Goal: Complete application form: Complete application form

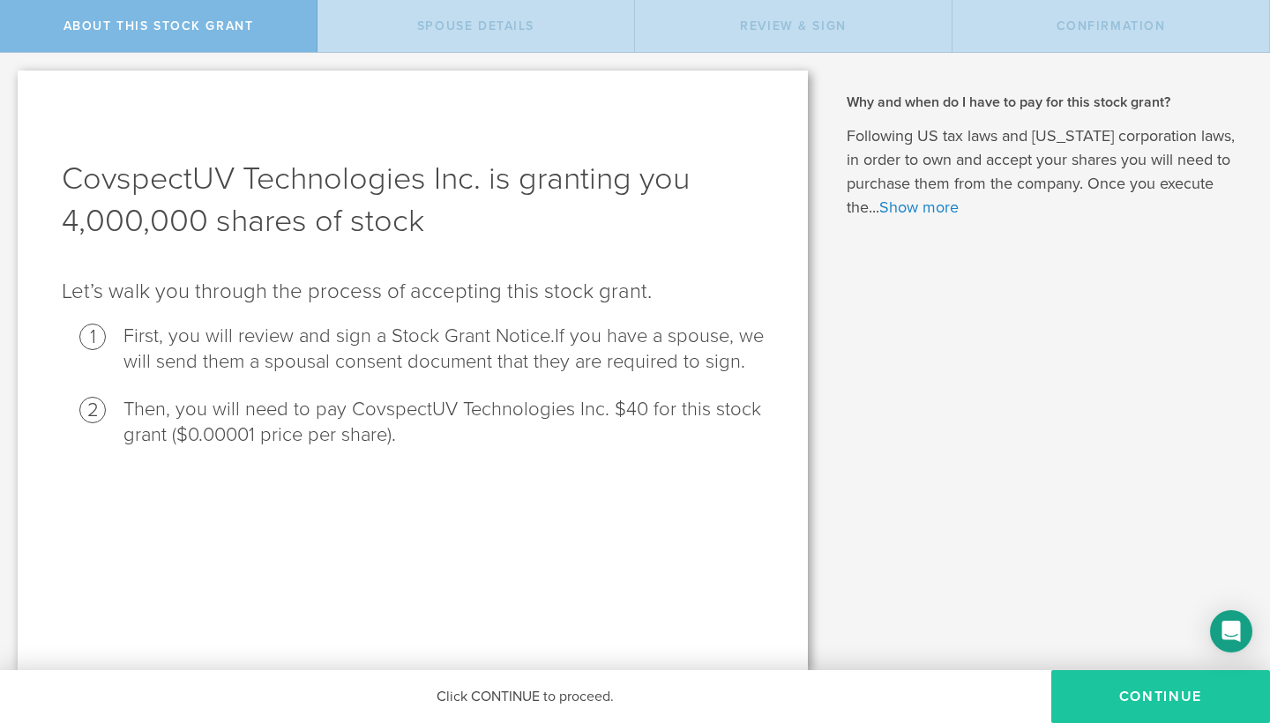
click at [1159, 697] on button "CONTINUE" at bounding box center [1161, 697] width 219 height 53
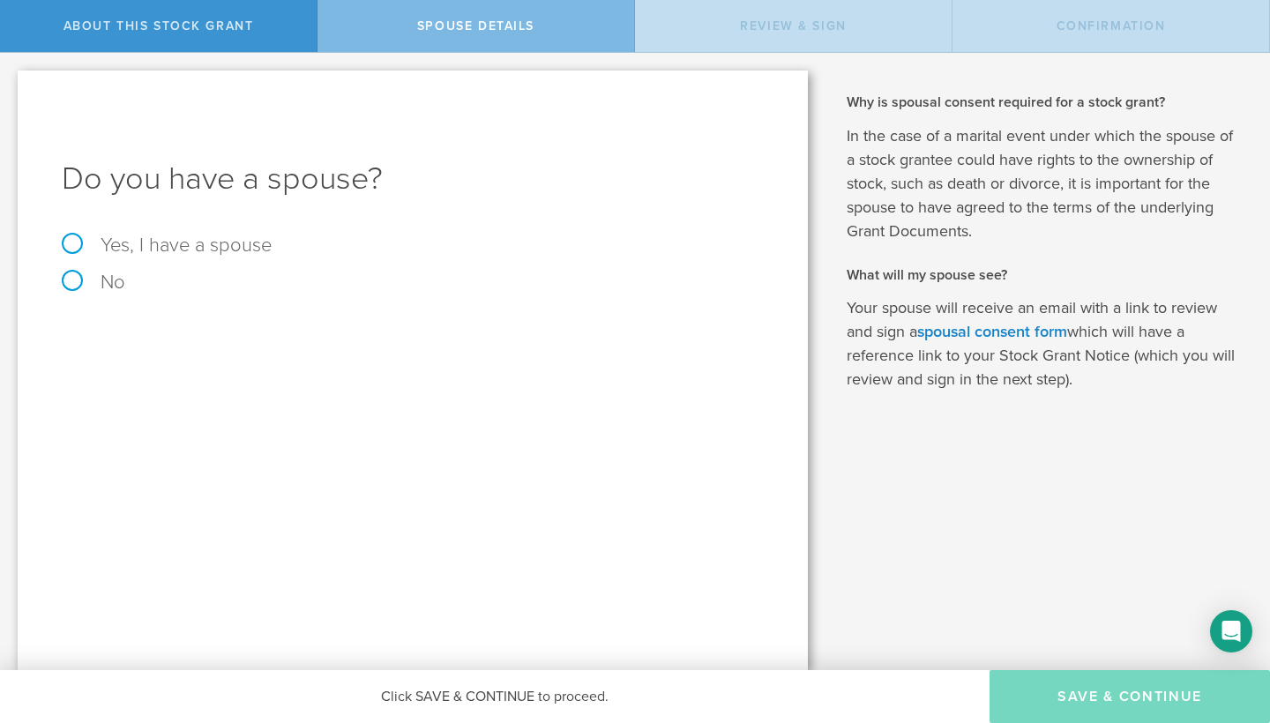
click at [70, 242] on label "Yes, I have a spouse" at bounding box center [413, 245] width 702 height 19
click at [11, 81] on input "Yes, I have a spouse" at bounding box center [5, 67] width 11 height 28
radio input "true"
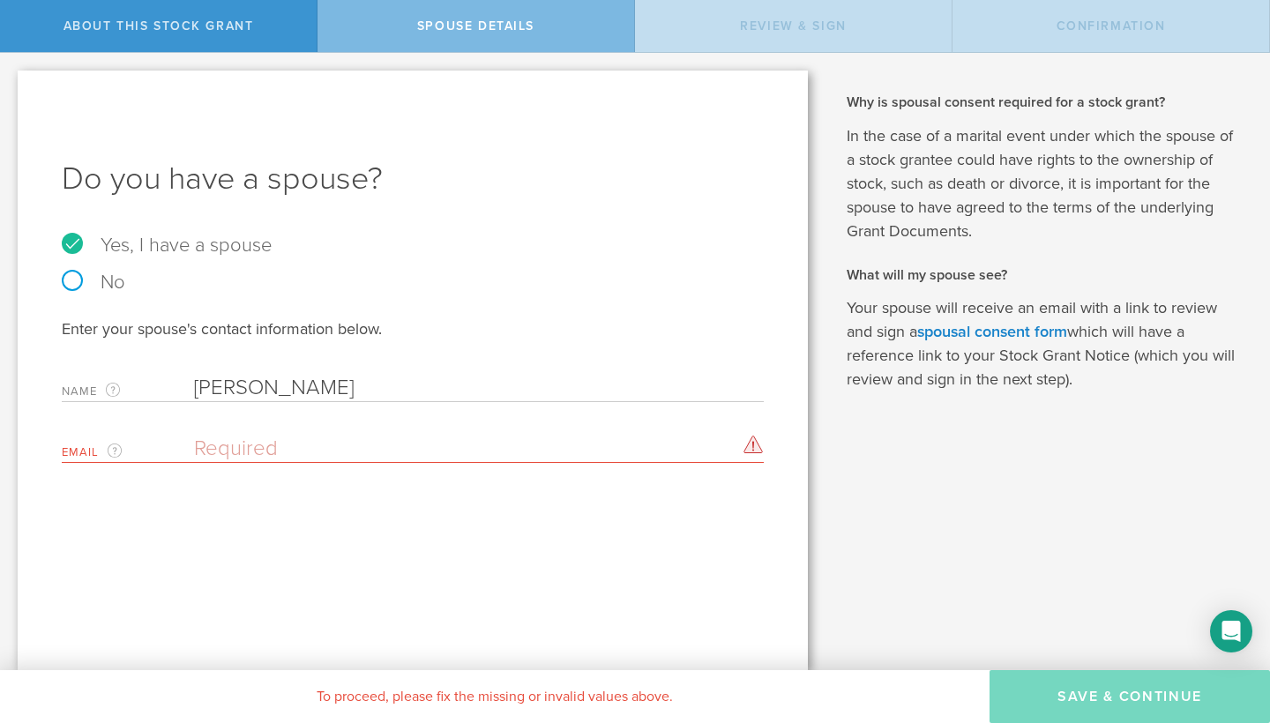
click at [326, 379] on input "kelly" at bounding box center [474, 388] width 561 height 26
type input "kelly ward"
click at [272, 446] on input "email" at bounding box center [474, 449] width 561 height 26
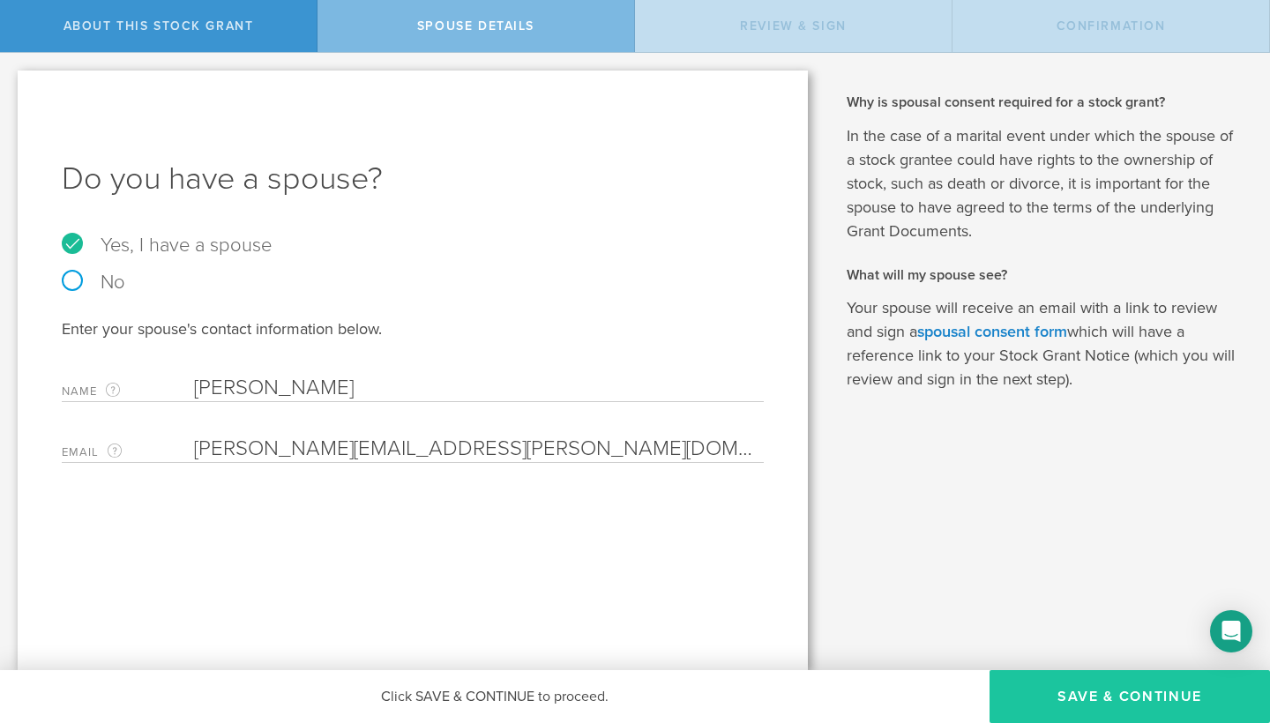
type input "christopher.ward@maryjanecones.com"
click at [1083, 708] on button "Save & Continue" at bounding box center [1130, 697] width 281 height 53
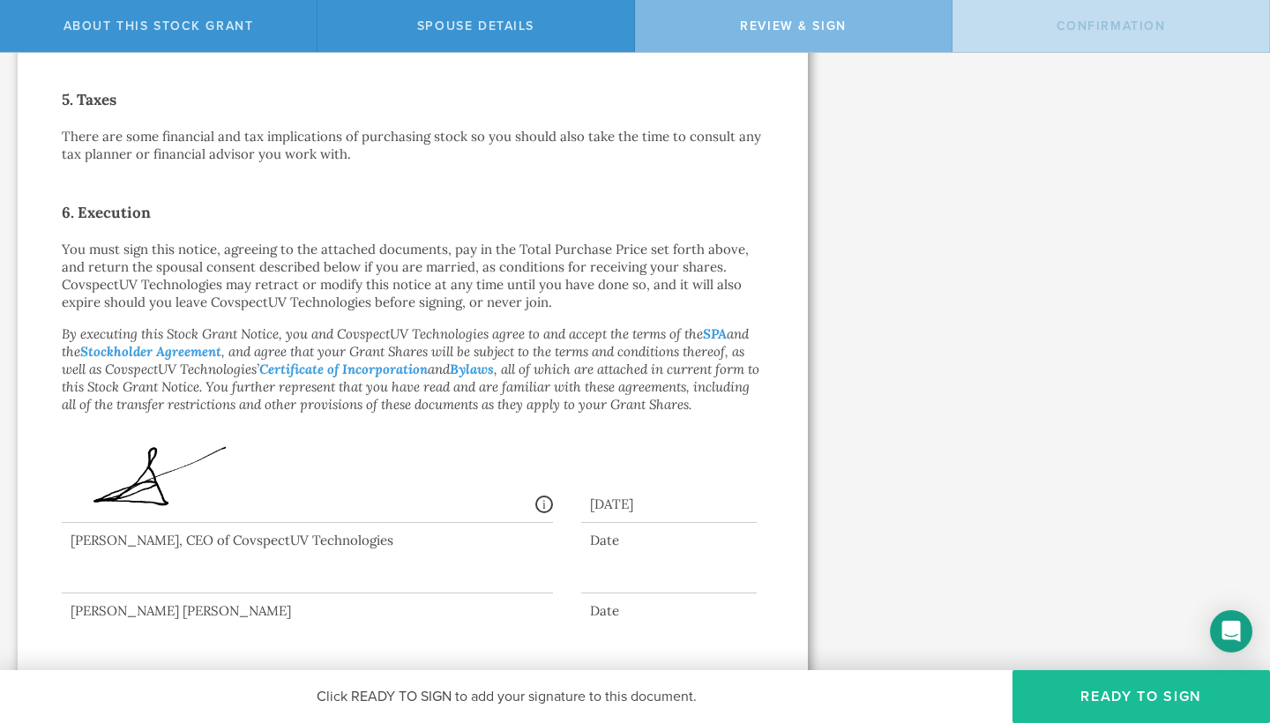
scroll to position [920, 0]
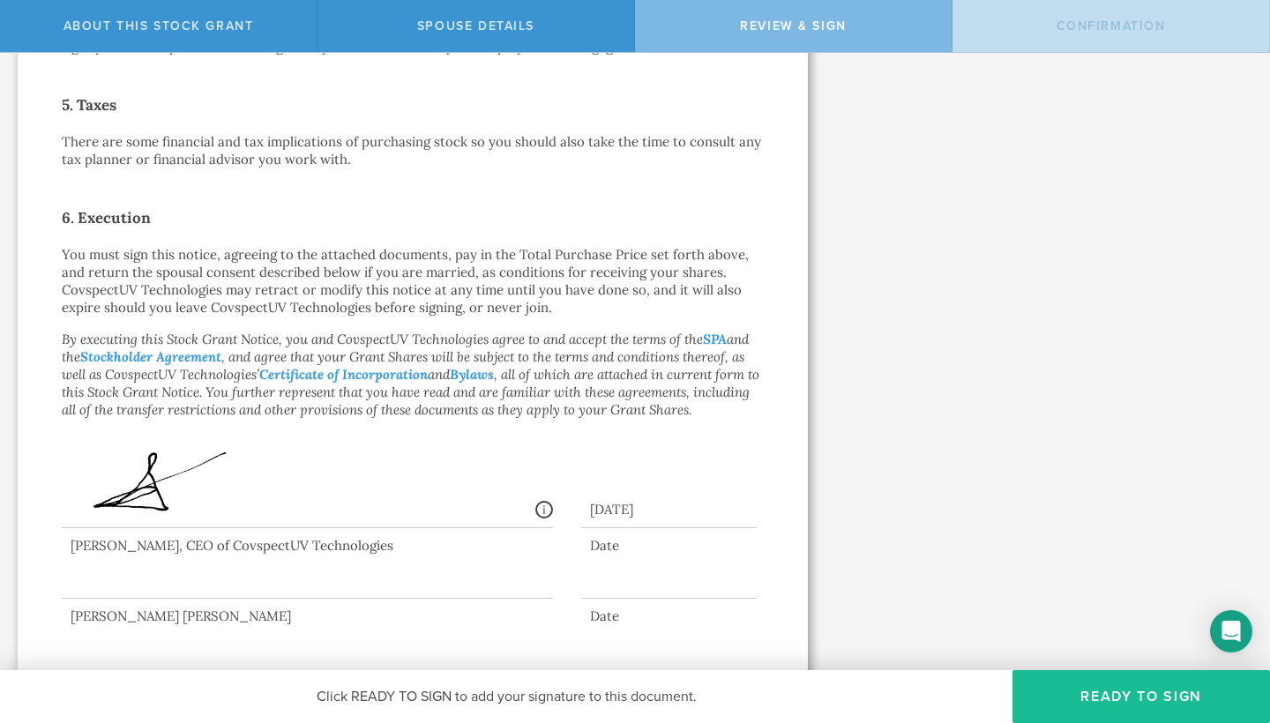
click at [207, 557] on div at bounding box center [307, 563] width 491 height 71
drag, startPoint x: 149, startPoint y: 559, endPoint x: 183, endPoint y: 553, distance: 34.1
click at [183, 553] on div at bounding box center [307, 563] width 491 height 71
click at [1106, 701] on button "Ready to Sign" at bounding box center [1142, 697] width 258 height 53
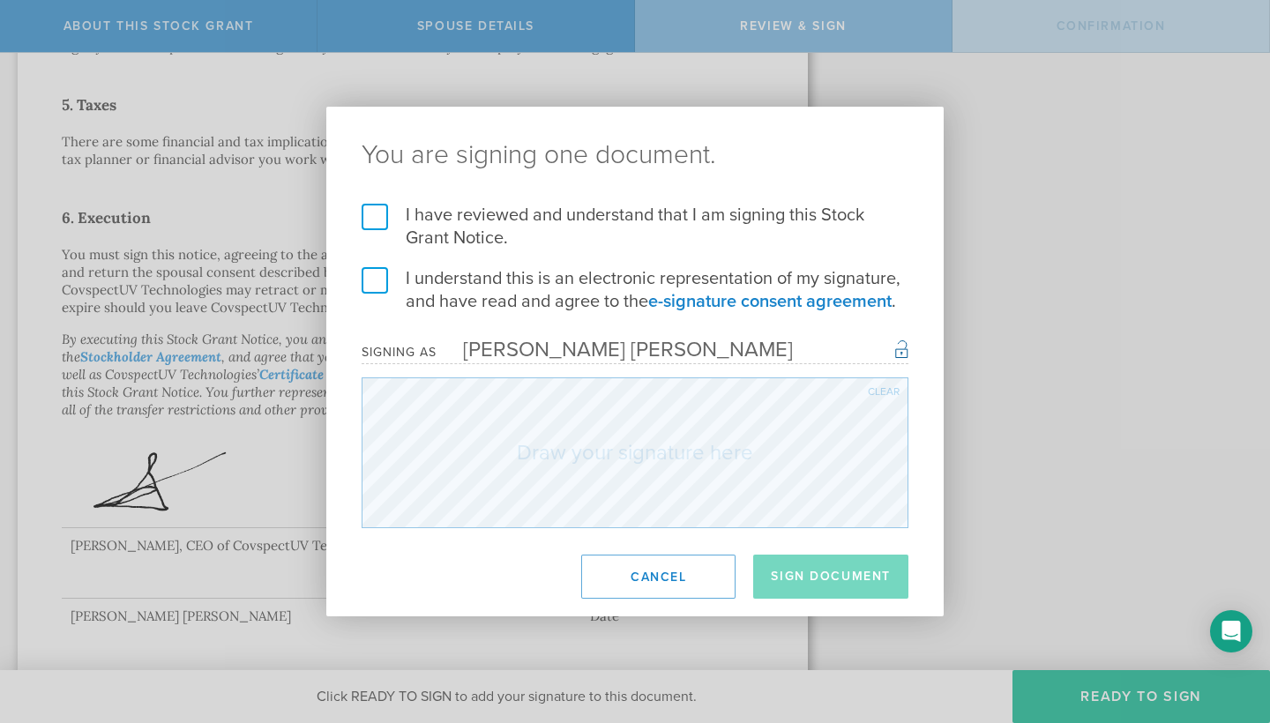
click at [368, 223] on label "I have reviewed and understand that I am signing this Stock Grant Notice." at bounding box center [635, 227] width 547 height 46
click at [0, 0] on input "I have reviewed and understand that I am signing this Stock Grant Notice." at bounding box center [0, 0] width 0 height 0
click at [382, 280] on label "I understand this is an electronic representation of my signature, and have rea…" at bounding box center [635, 290] width 547 height 46
click at [0, 0] on input "I understand this is an electronic representation of my signature, and have rea…" at bounding box center [0, 0] width 0 height 0
click at [858, 580] on button "Sign Document" at bounding box center [830, 577] width 155 height 44
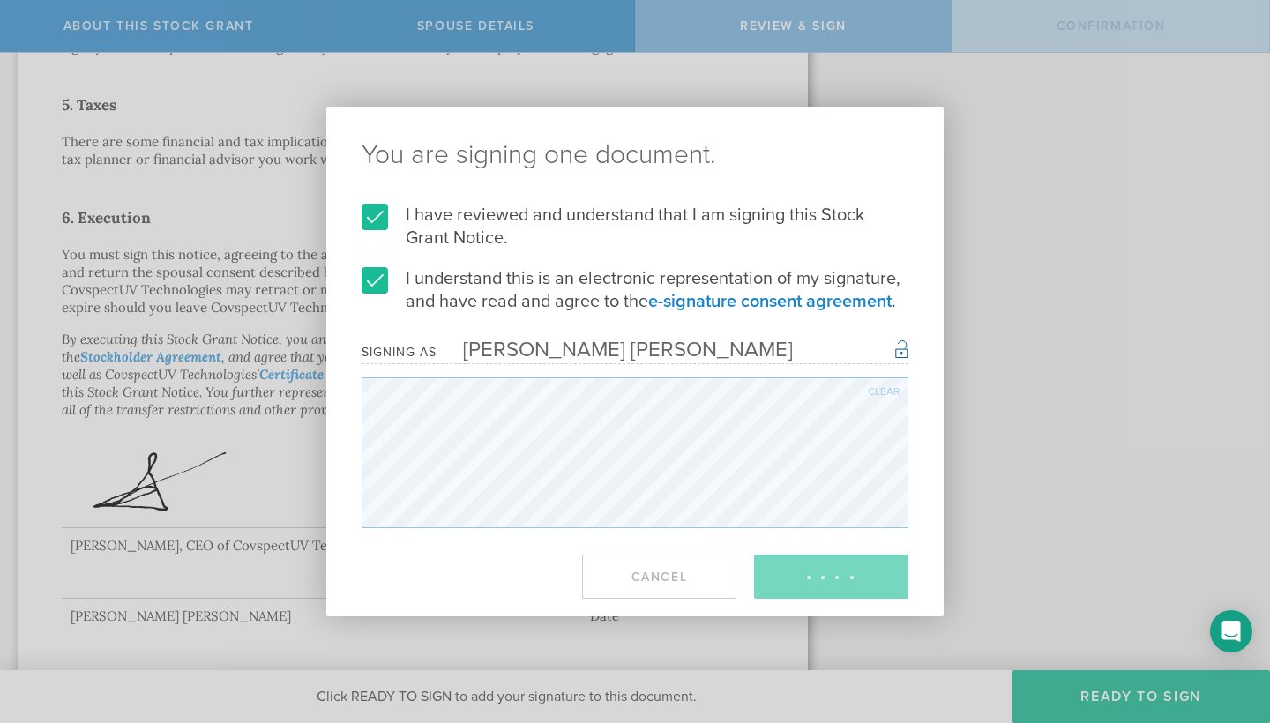
scroll to position [0, 0]
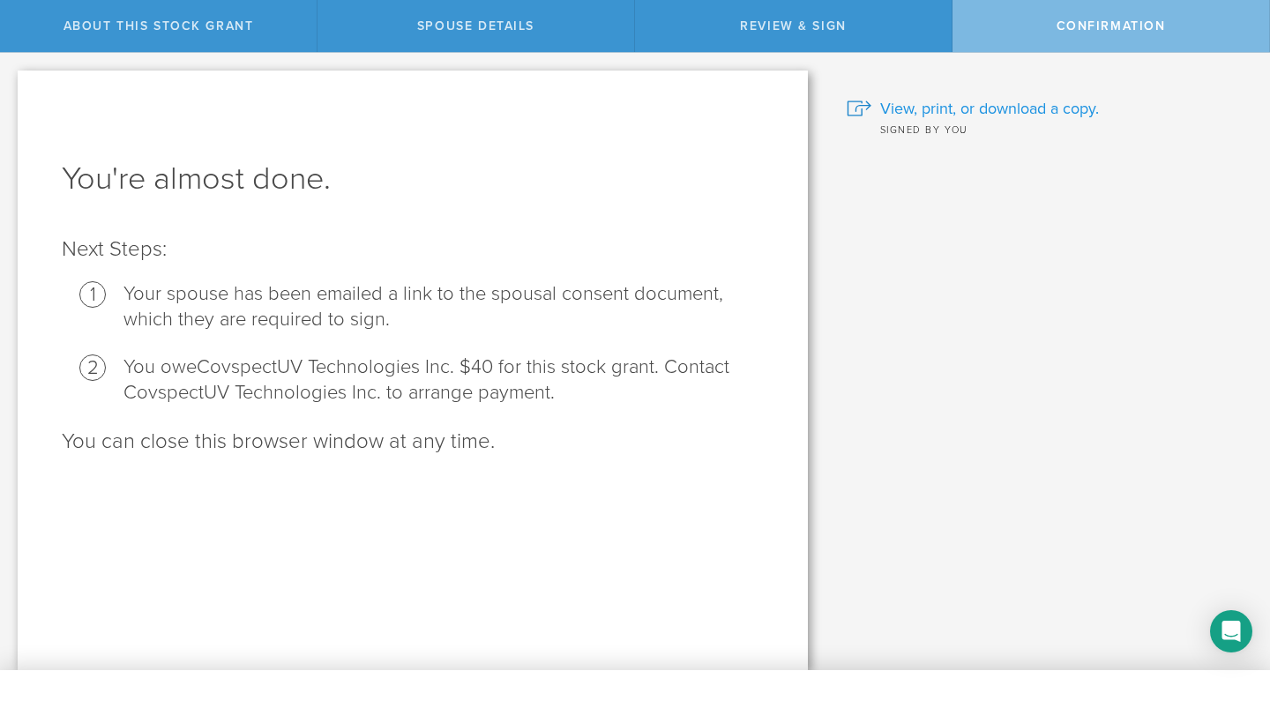
click at [1034, 115] on span "View, print, or download a copy." at bounding box center [990, 108] width 219 height 23
